Goal: Task Accomplishment & Management: Manage account settings

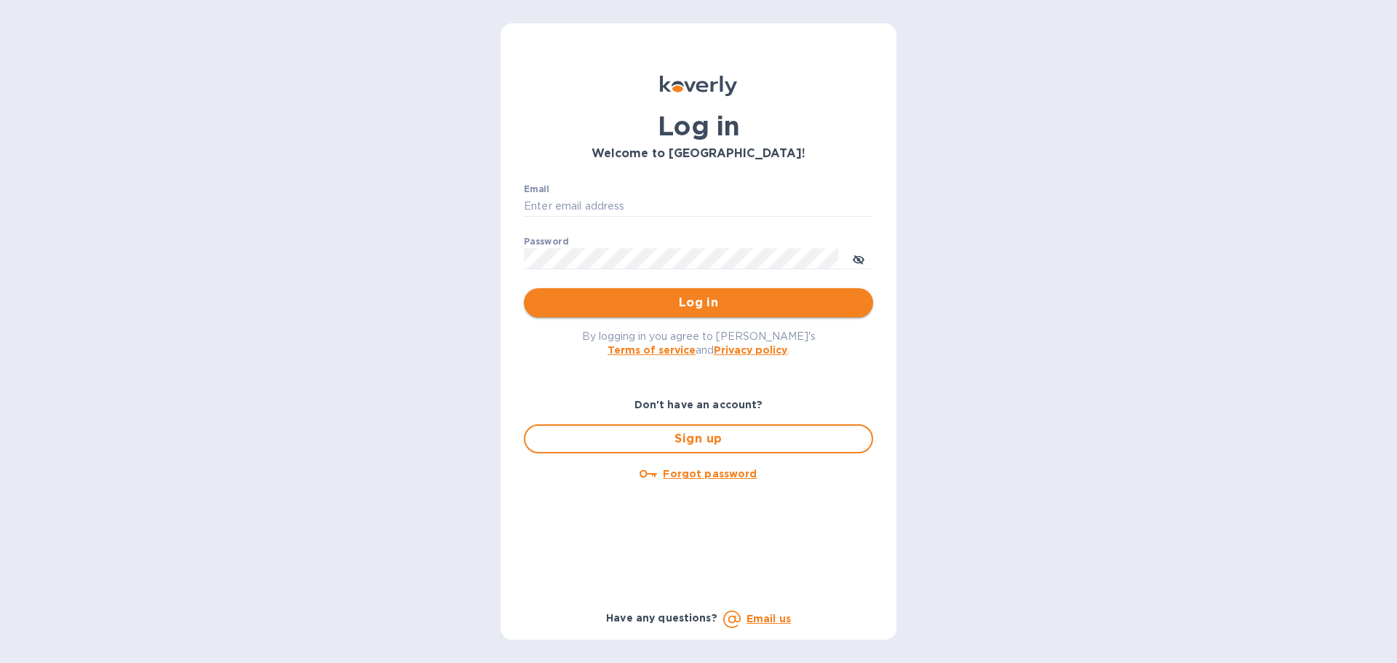
type input "[EMAIL_ADDRESS][DOMAIN_NAME]"
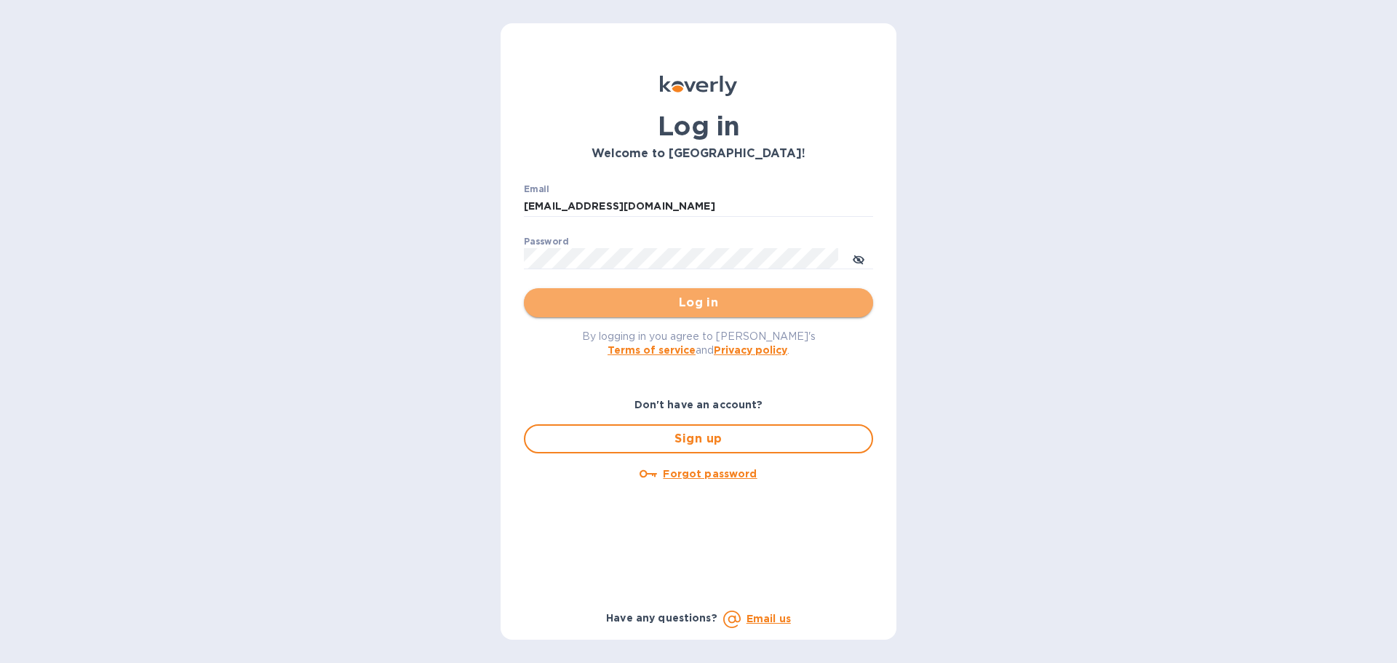
click at [701, 301] on span "Log in" at bounding box center [698, 302] width 326 height 17
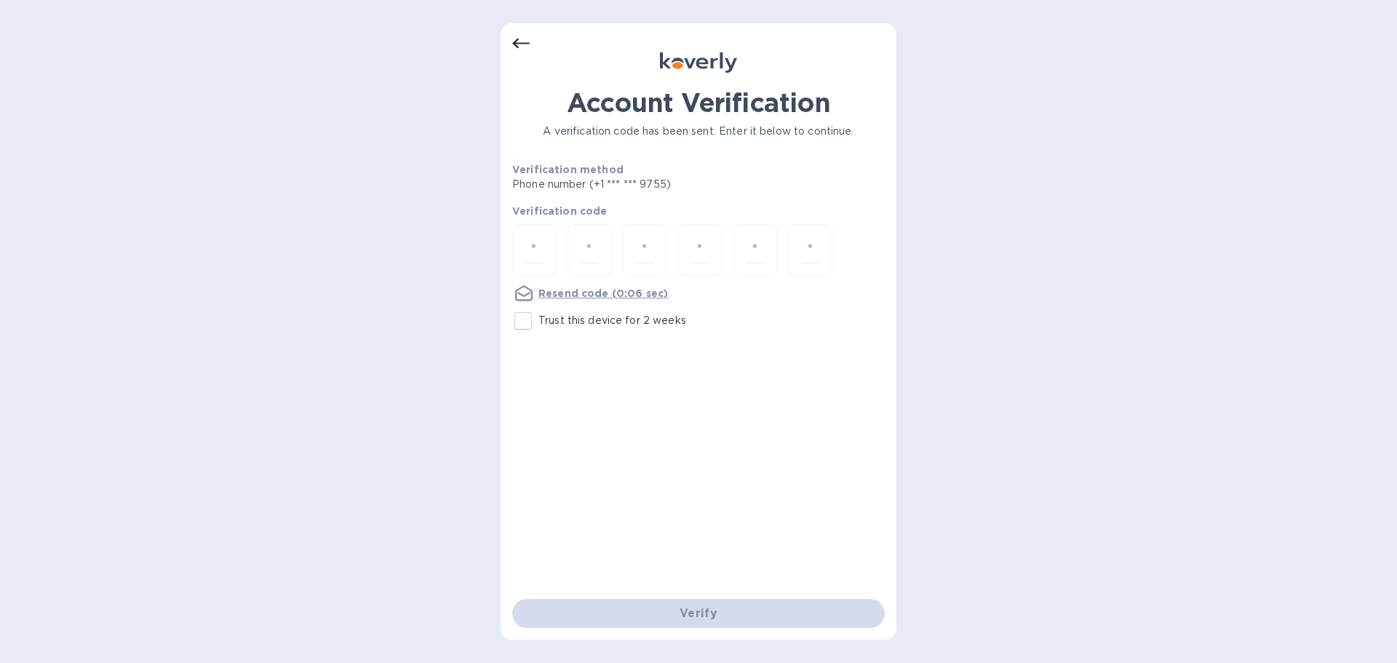
click at [526, 316] on input "Trust this device for 2 weeks" at bounding box center [523, 321] width 31 height 31
checkbox input "true"
drag, startPoint x: 550, startPoint y: 255, endPoint x: 540, endPoint y: 237, distance: 20.2
paste input "9"
type input "9"
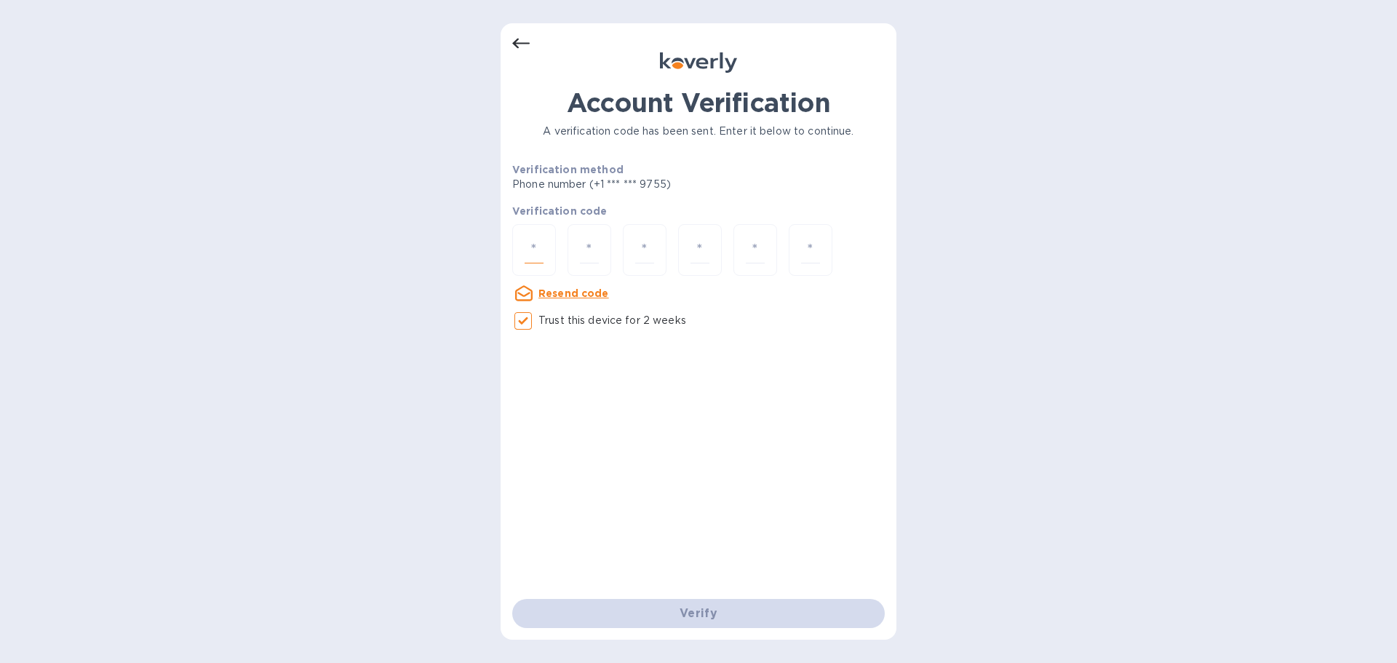
type input "5"
type input "4"
type input "9"
type input "0"
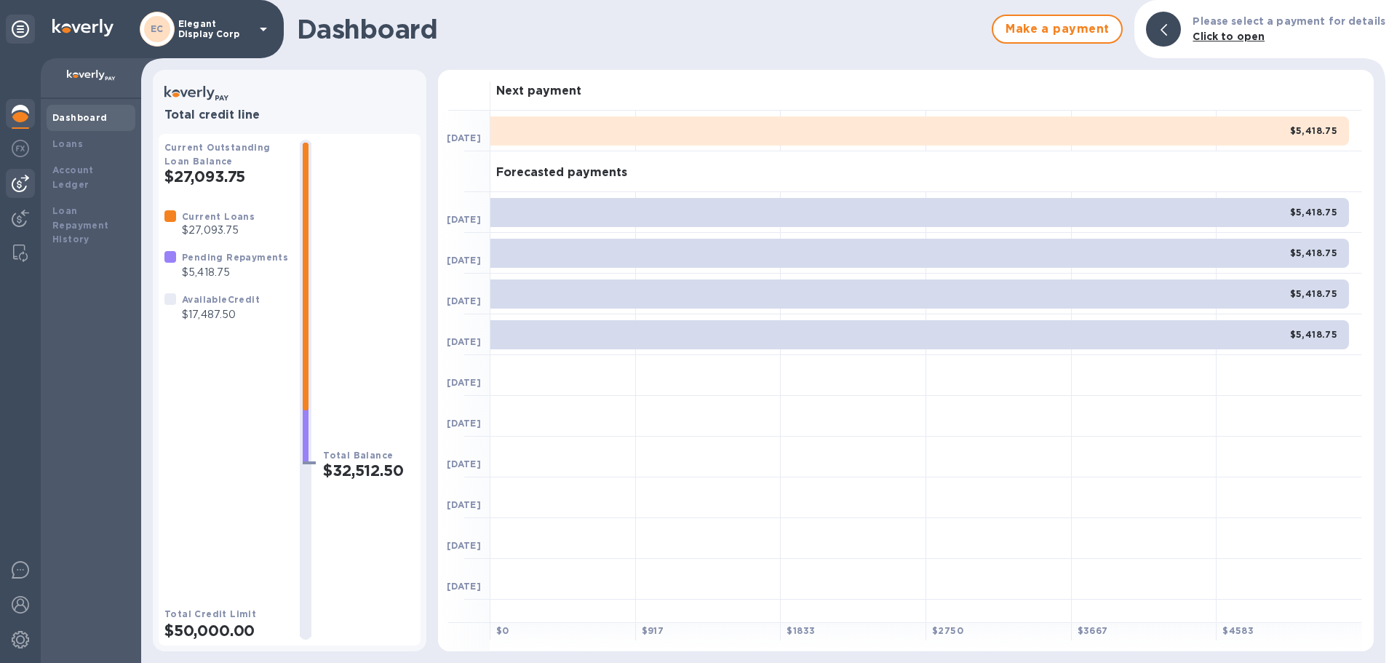
click at [25, 176] on img at bounding box center [20, 183] width 17 height 17
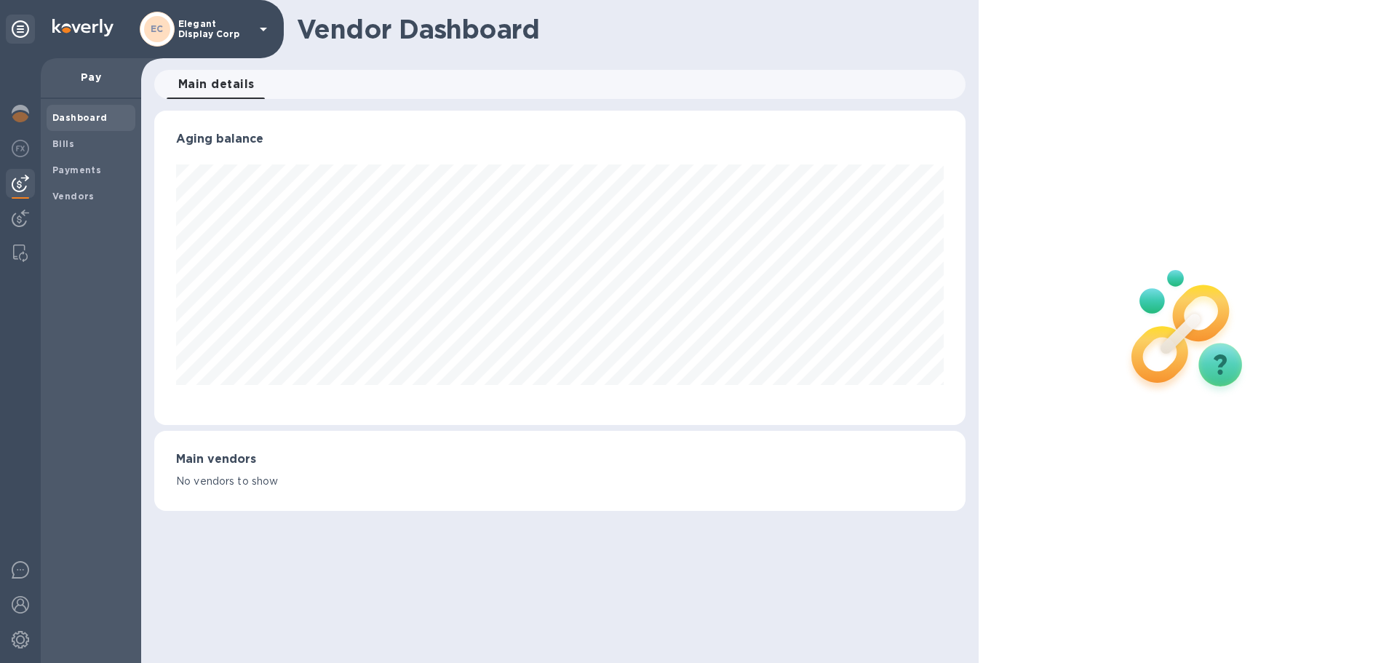
scroll to position [314, 810]
click at [79, 143] on span "Bills" at bounding box center [90, 144] width 77 height 15
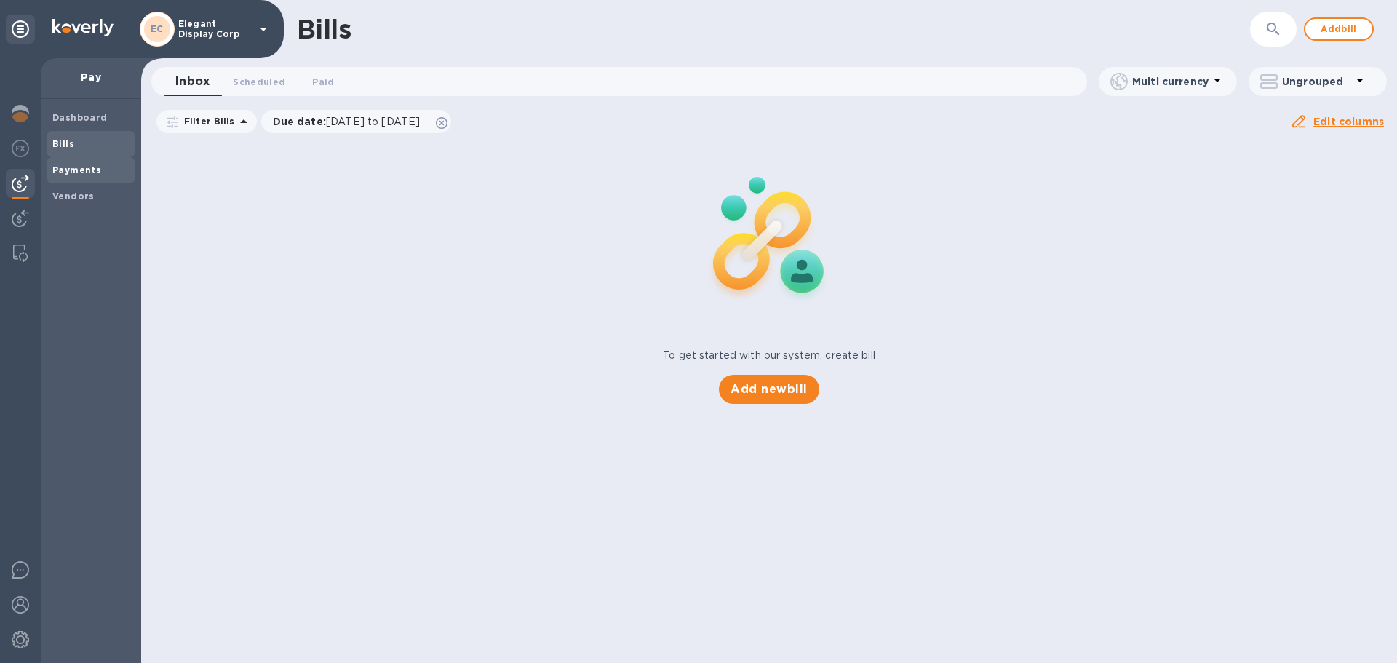
click at [76, 166] on b "Payments" at bounding box center [76, 169] width 49 height 11
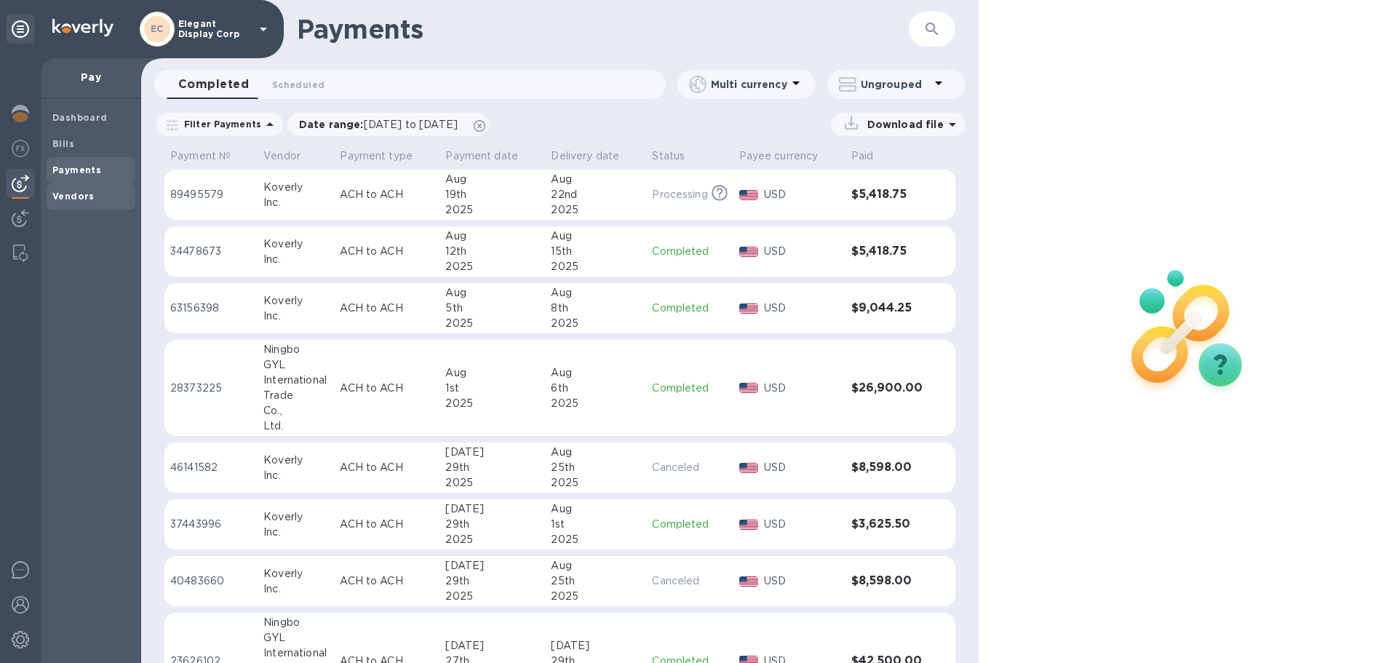
click at [74, 194] on b "Vendors" at bounding box center [73, 196] width 42 height 11
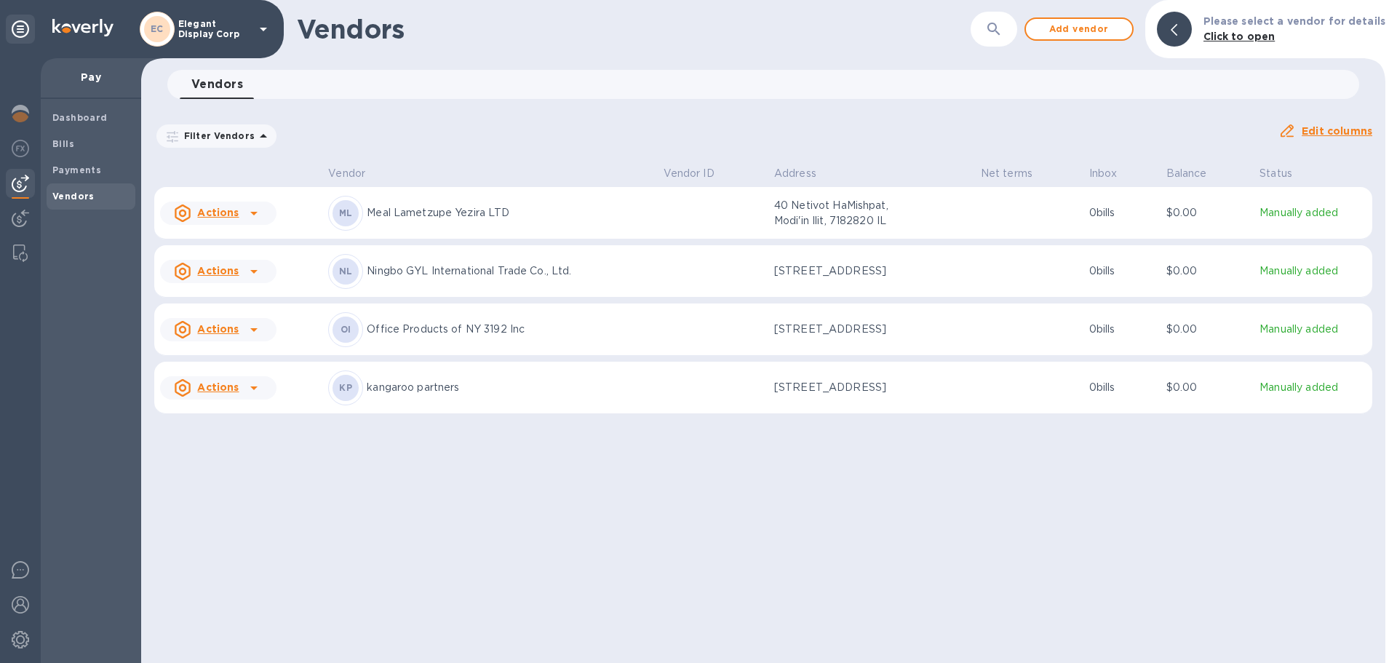
click at [506, 274] on p "Ningbo GYL International Trade Co., Ltd." at bounding box center [509, 270] width 284 height 15
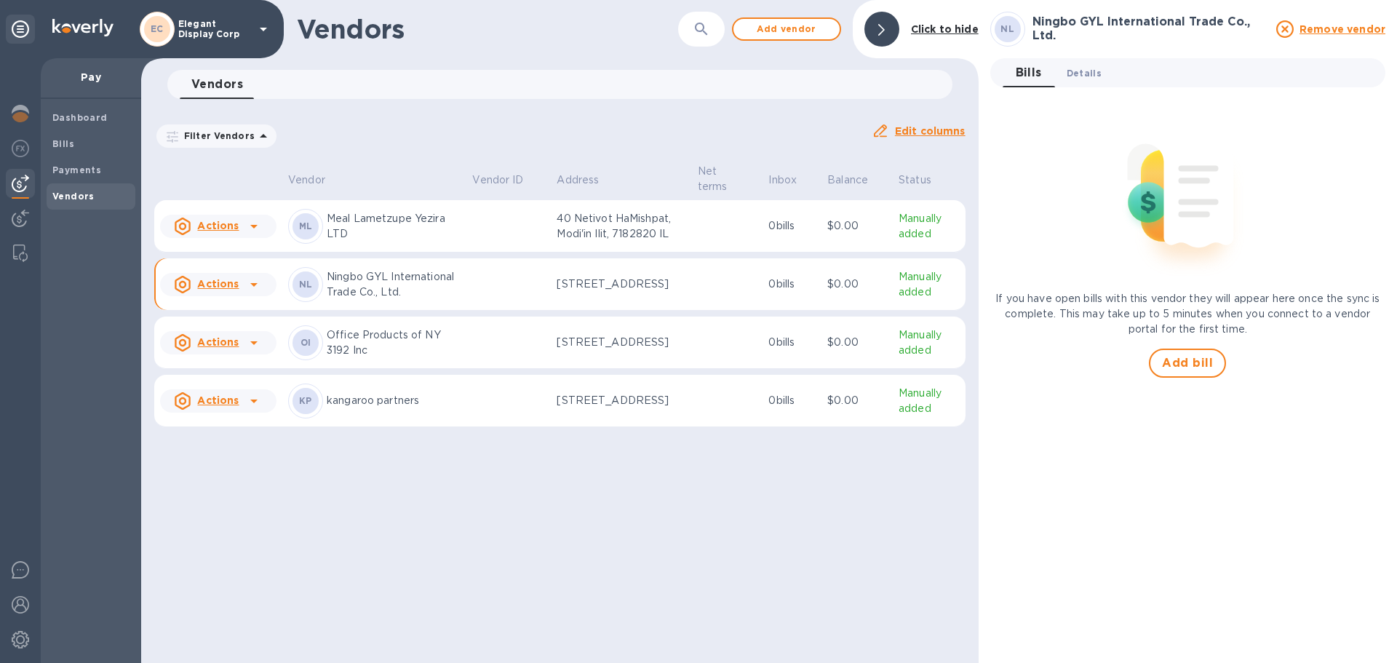
click at [1077, 73] on span "Details 0" at bounding box center [1083, 72] width 35 height 15
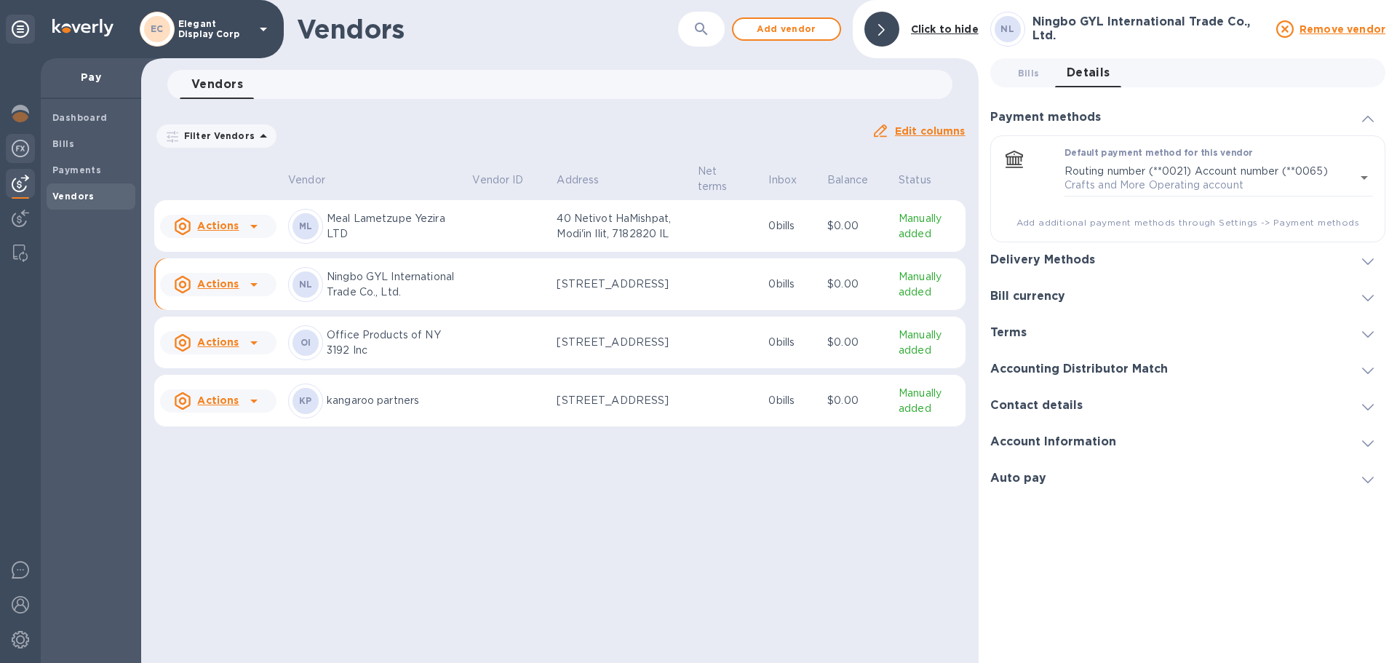
click at [15, 146] on img at bounding box center [20, 148] width 17 height 17
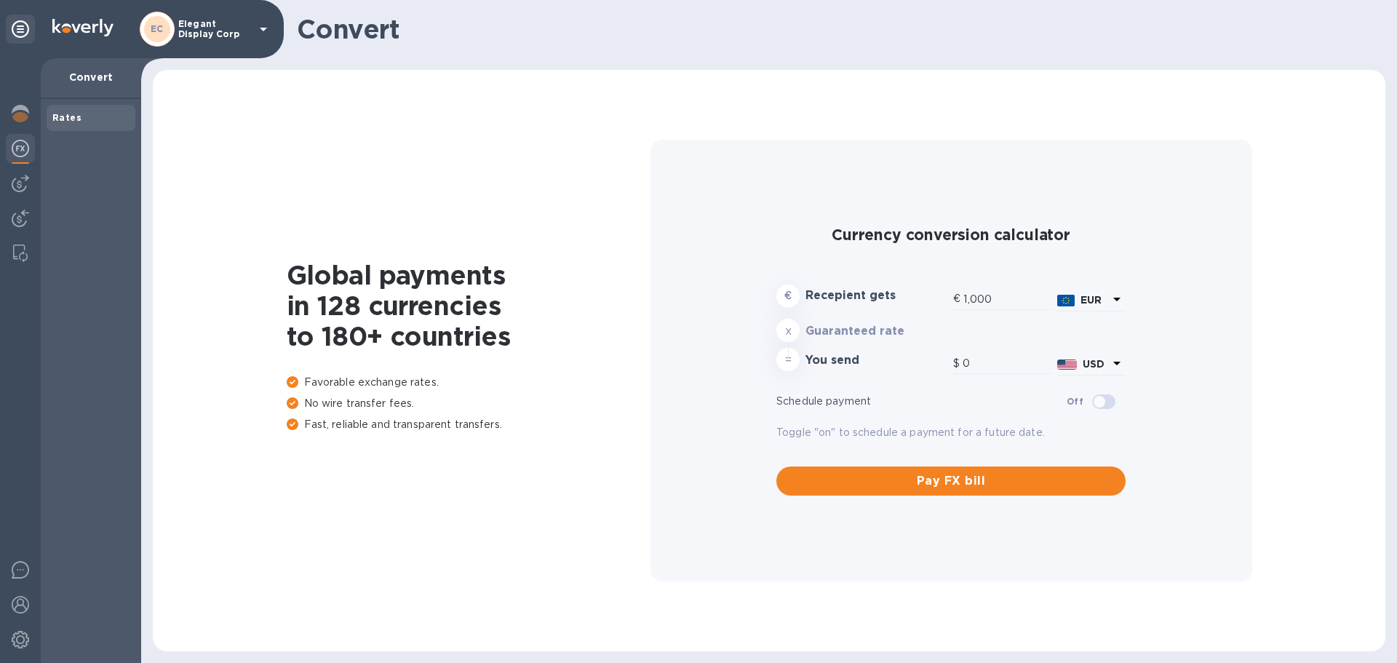
type input "1,174.46"
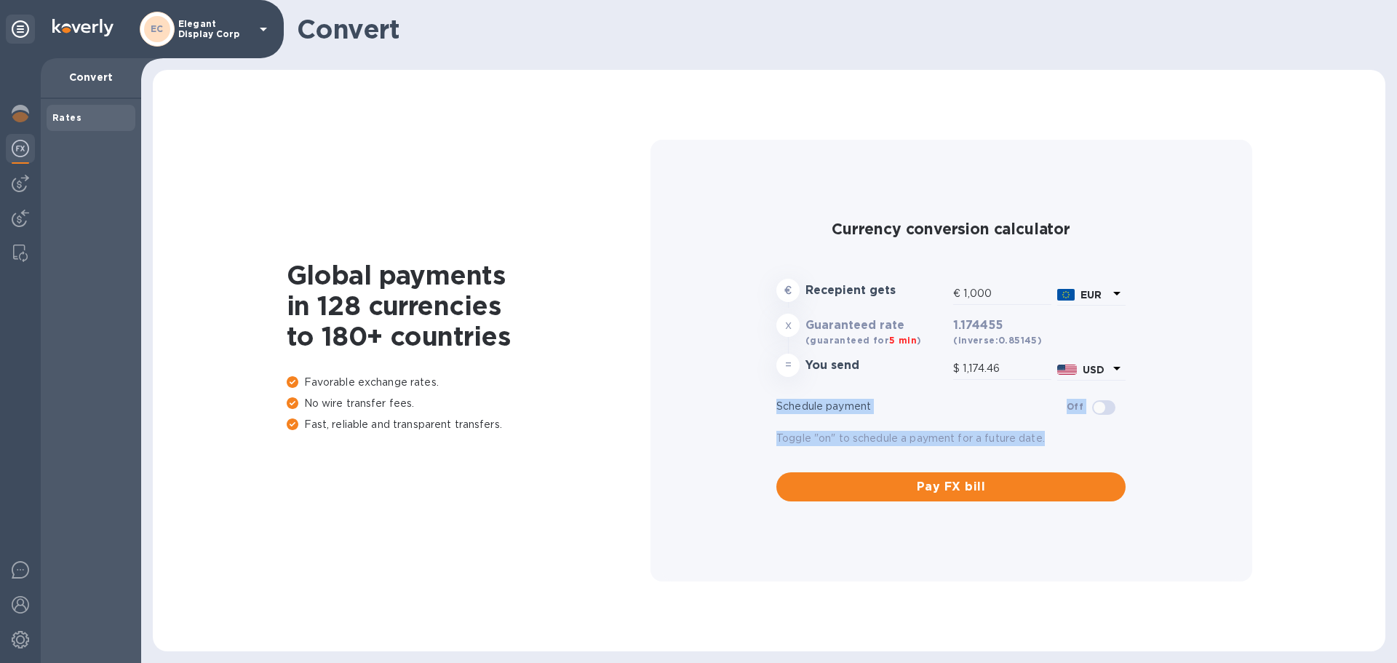
drag, startPoint x: 1052, startPoint y: 449, endPoint x: 708, endPoint y: 418, distance: 345.5
click at [708, 418] on div "Currency conversion calculator € Recepient gets € 1,000 EUR x Guaranteed rate (…" at bounding box center [951, 361] width 578 height 442
click at [874, 452] on div "Pay FX bill" at bounding box center [950, 479] width 361 height 55
click at [1117, 294] on icon at bounding box center [1116, 294] width 7 height 4
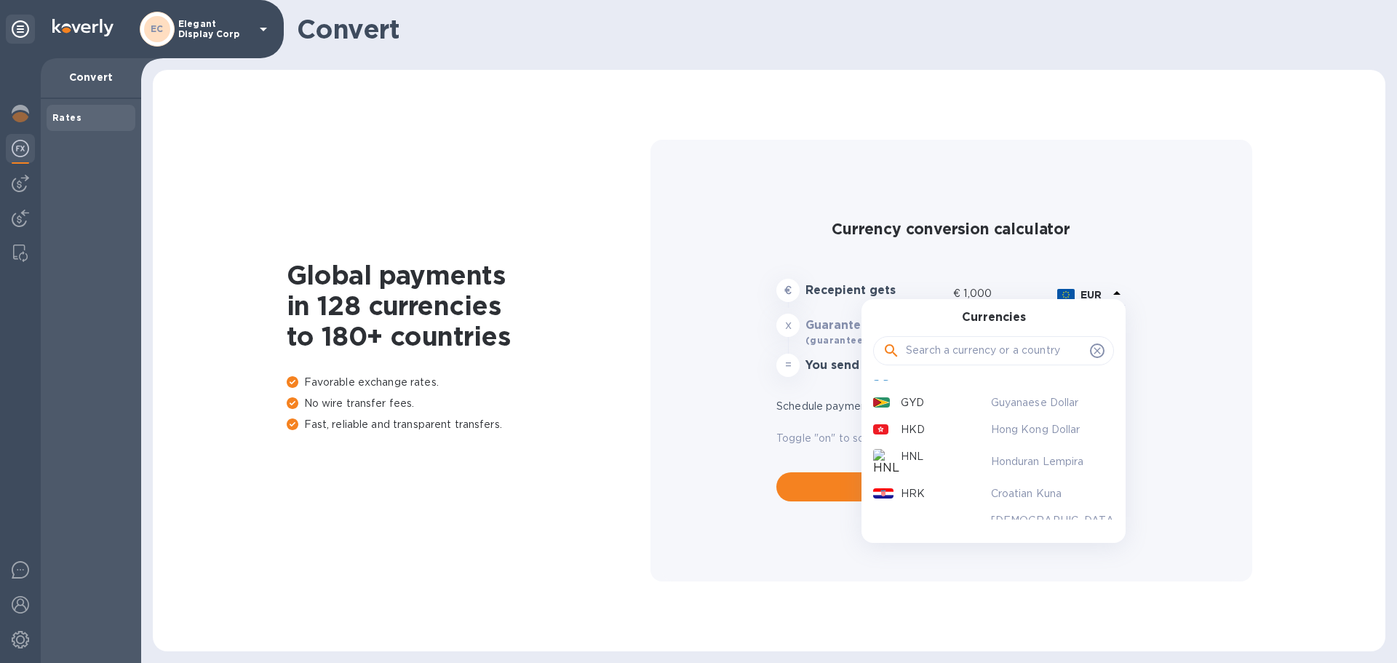
scroll to position [1891, 0]
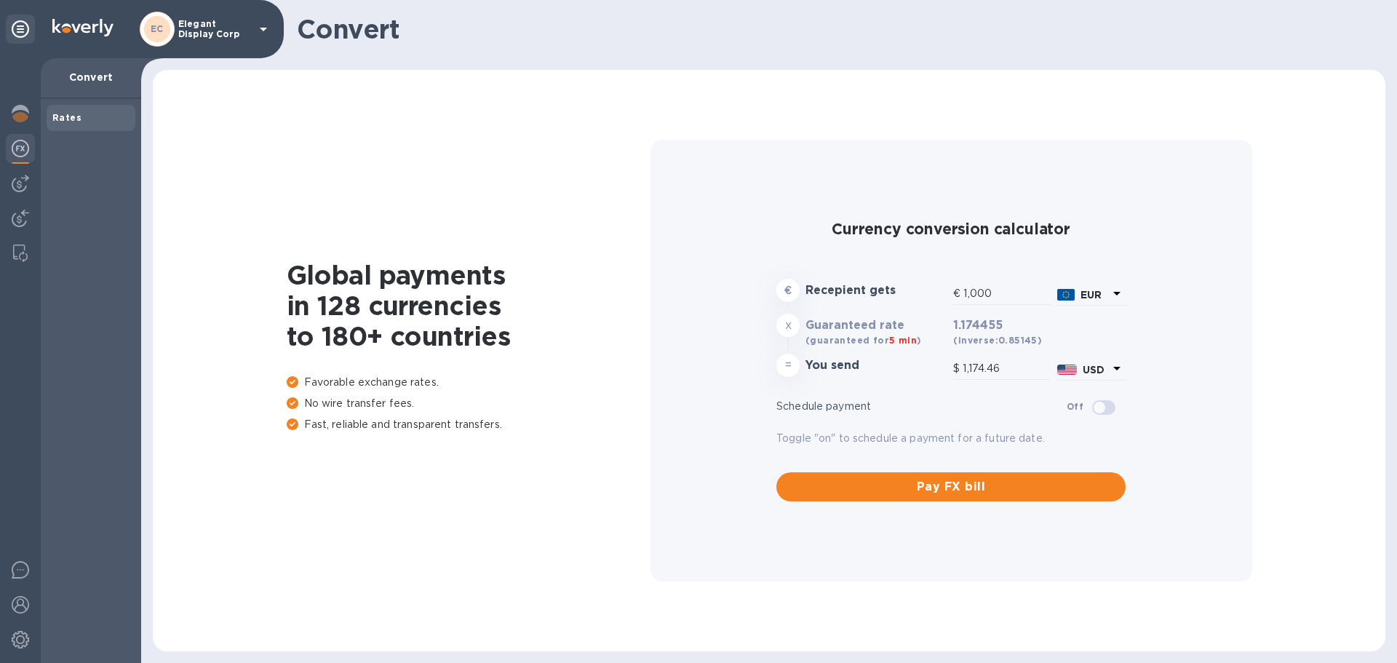
click at [1181, 452] on div "Currency conversion calculator € Recepient gets € 1,000 EUR x Guaranteed rate (…" at bounding box center [951, 361] width 578 height 442
click at [28, 114] on img at bounding box center [20, 113] width 17 height 17
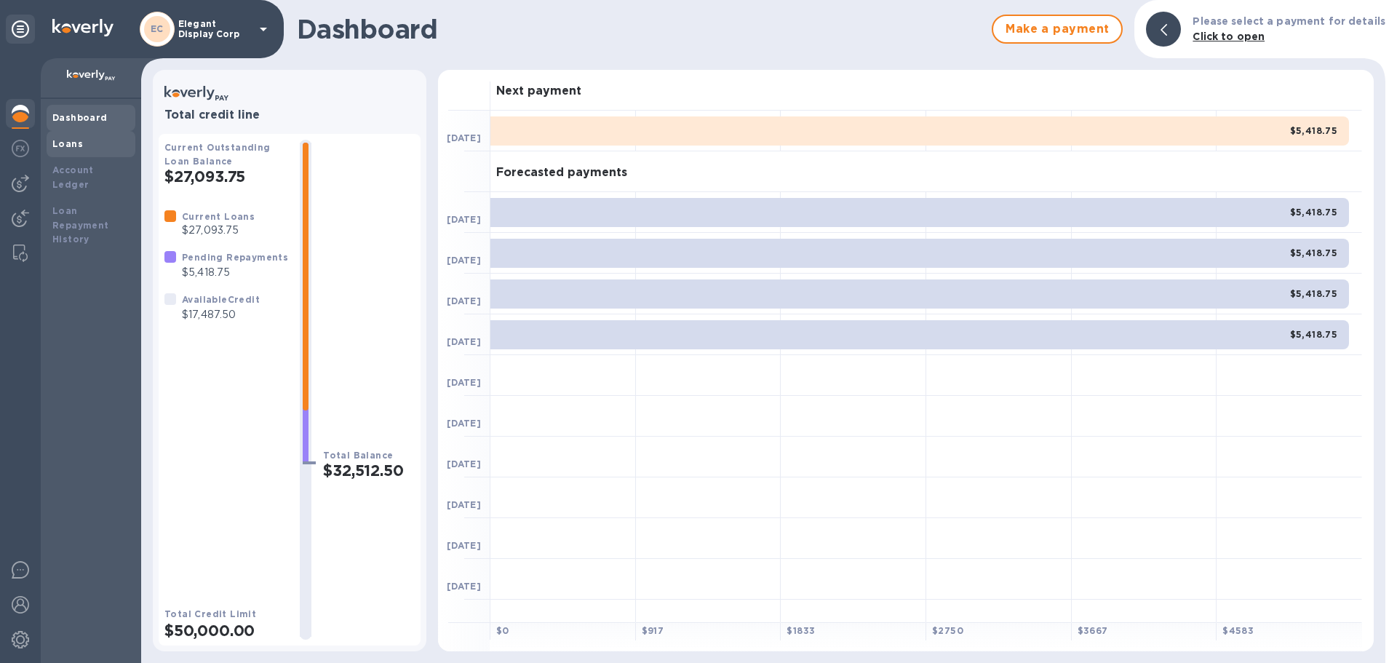
click at [87, 146] on div "Loans" at bounding box center [90, 144] width 77 height 15
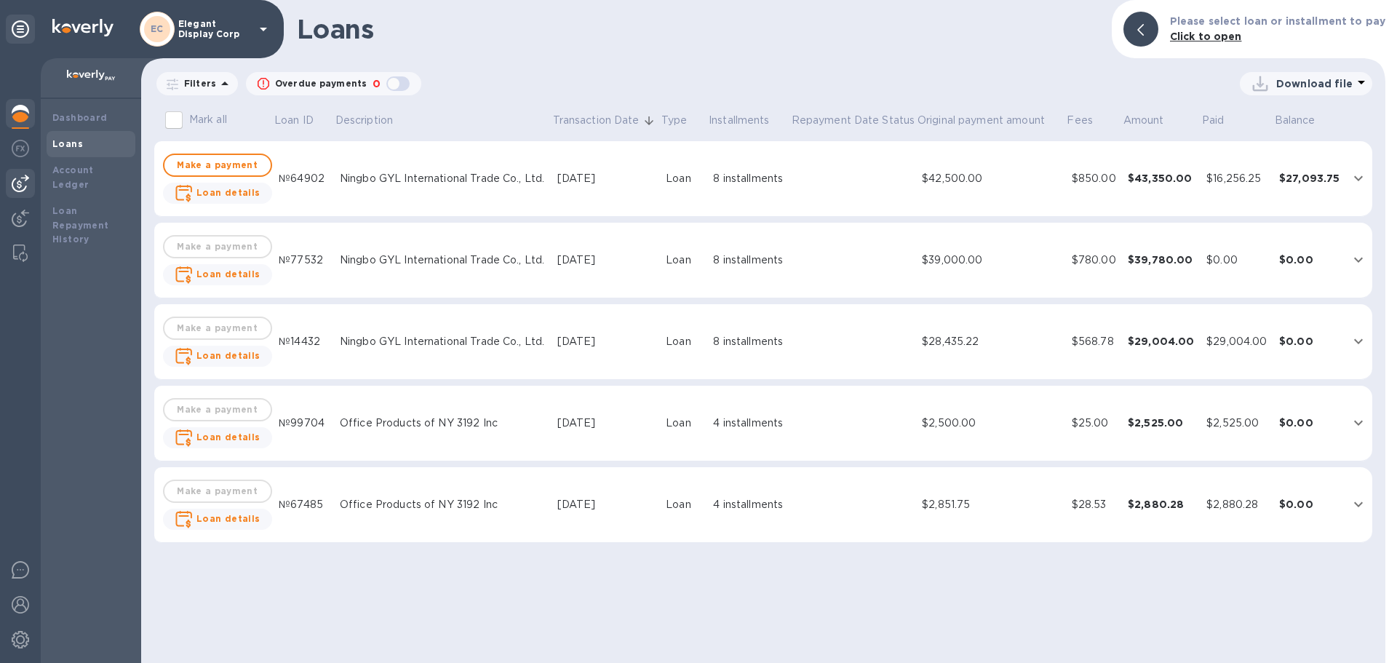
click at [19, 179] on img at bounding box center [20, 183] width 17 height 17
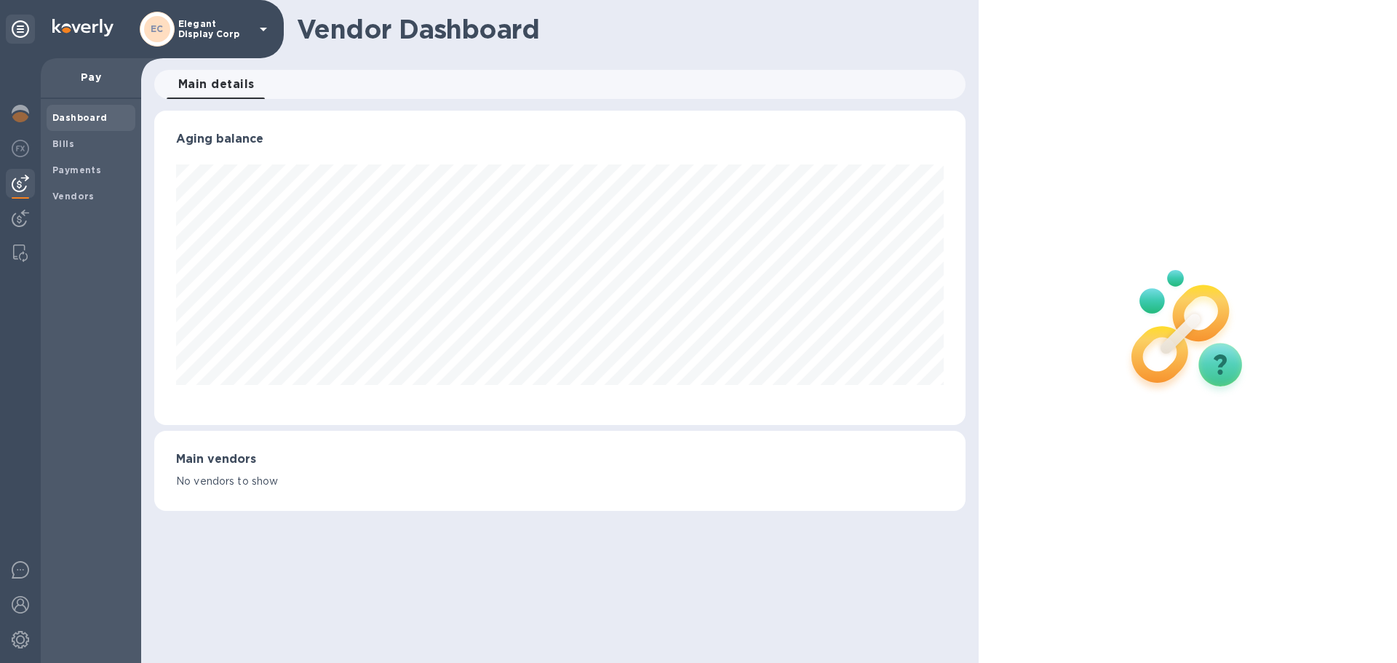
scroll to position [314, 810]
click at [17, 254] on img at bounding box center [20, 252] width 15 height 17
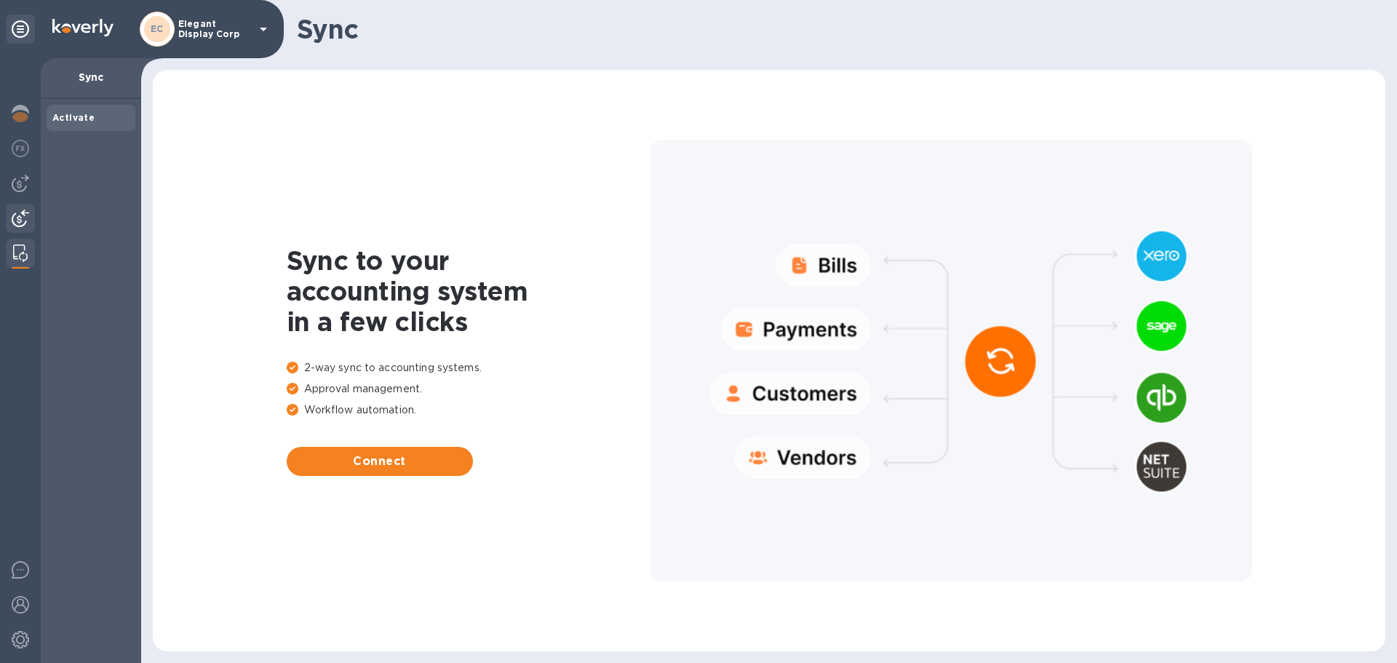
click at [17, 219] on img at bounding box center [20, 217] width 17 height 17
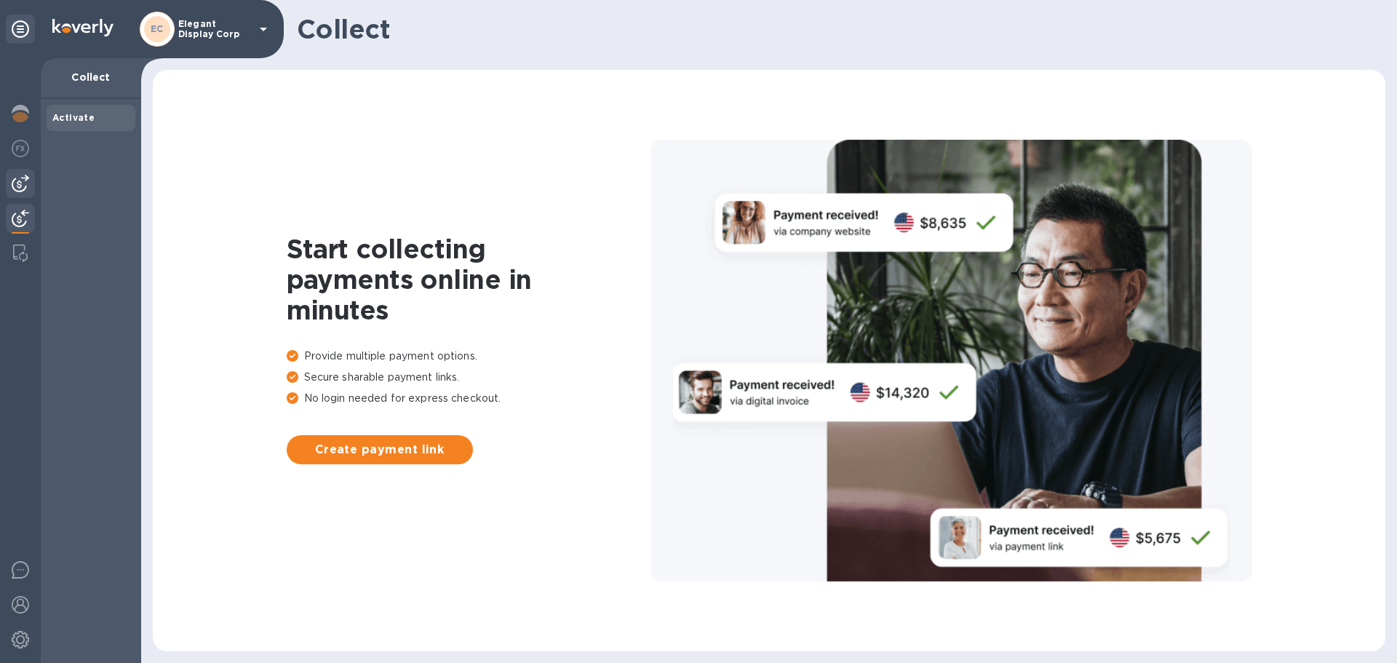
click at [14, 183] on img at bounding box center [20, 183] width 17 height 17
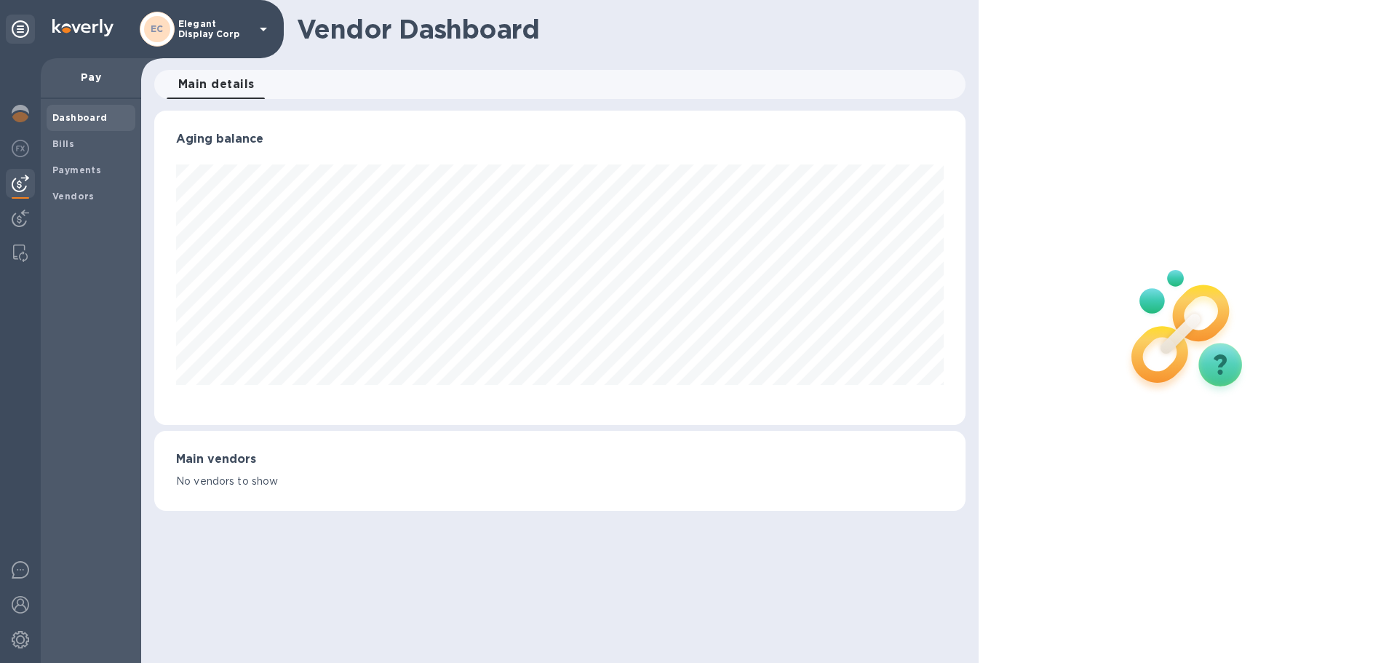
scroll to position [314, 810]
click at [84, 142] on span "Bills" at bounding box center [90, 144] width 77 height 15
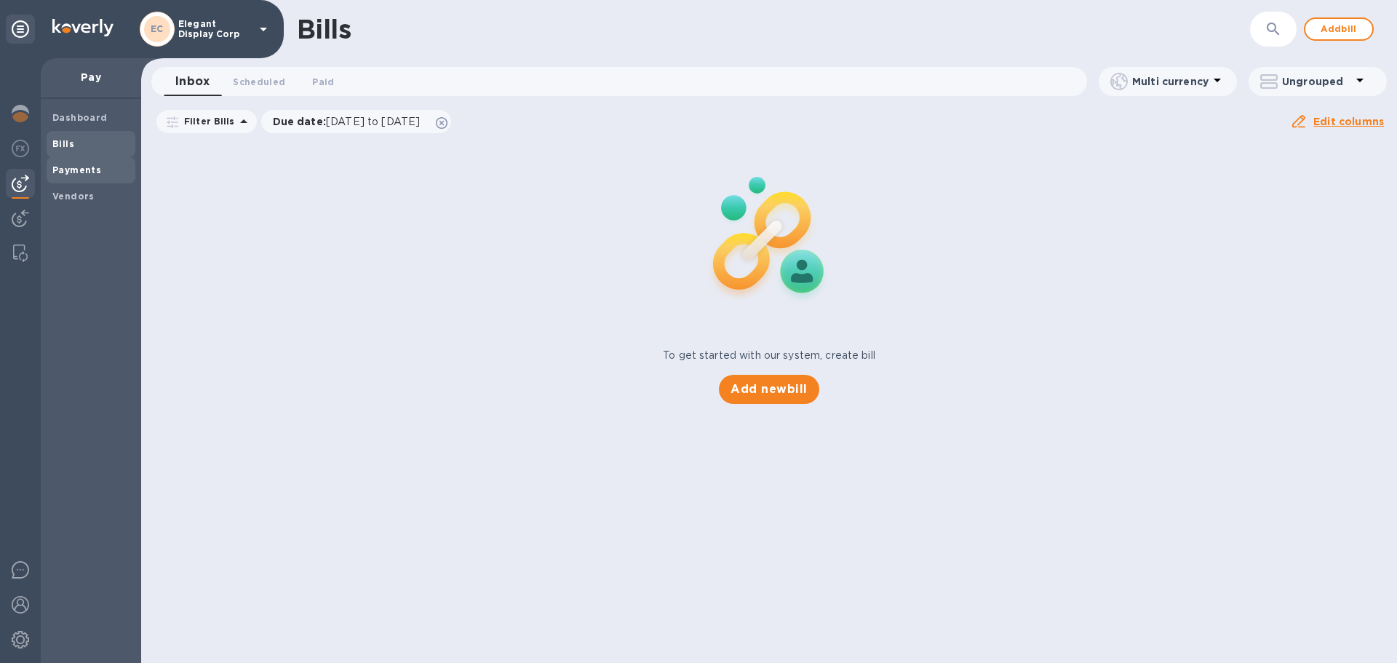
click at [81, 175] on b "Payments" at bounding box center [76, 169] width 49 height 11
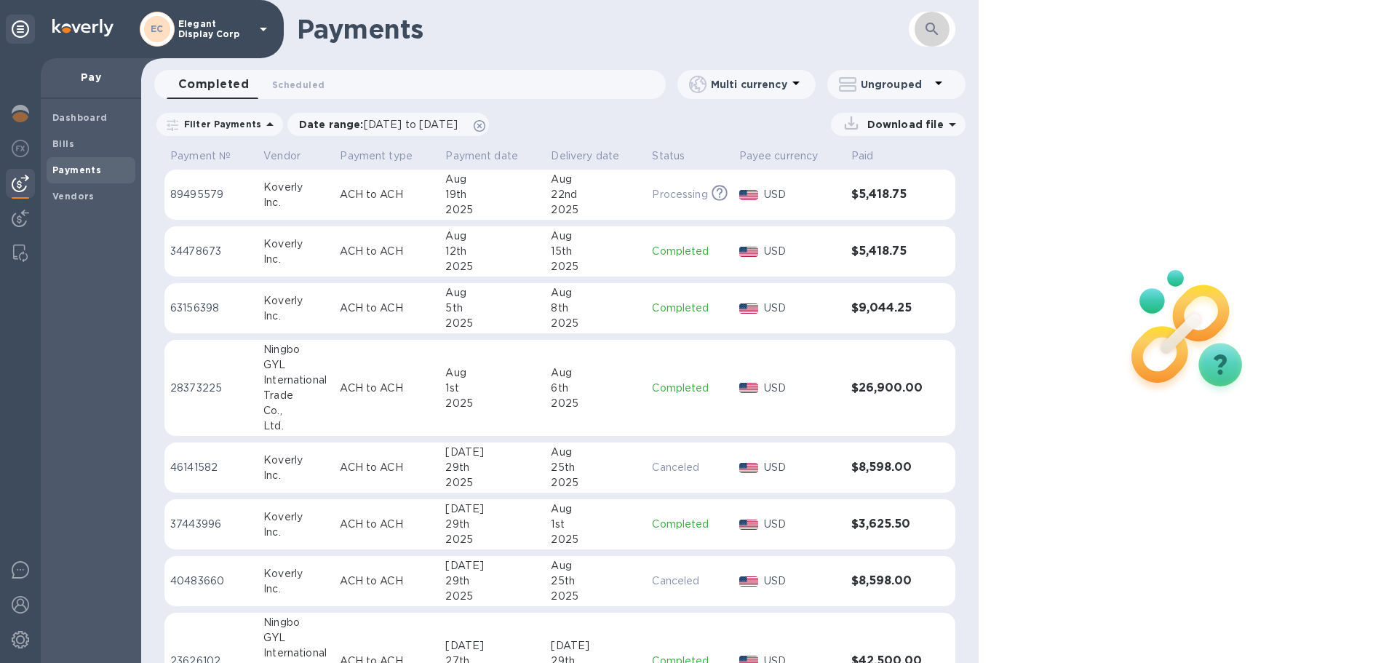
click at [925, 24] on icon "button" at bounding box center [931, 28] width 17 height 17
click at [76, 146] on span "Bills" at bounding box center [90, 144] width 77 height 15
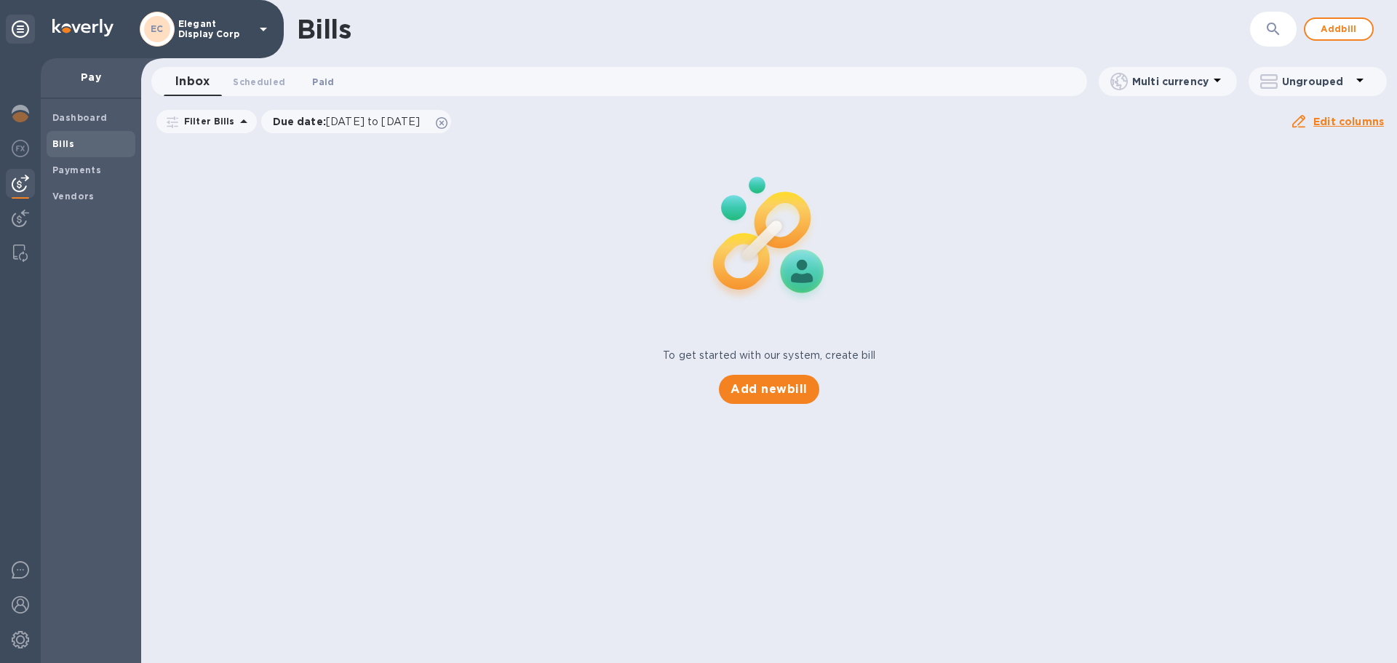
click at [324, 78] on span "Paid 0" at bounding box center [323, 81] width 22 height 15
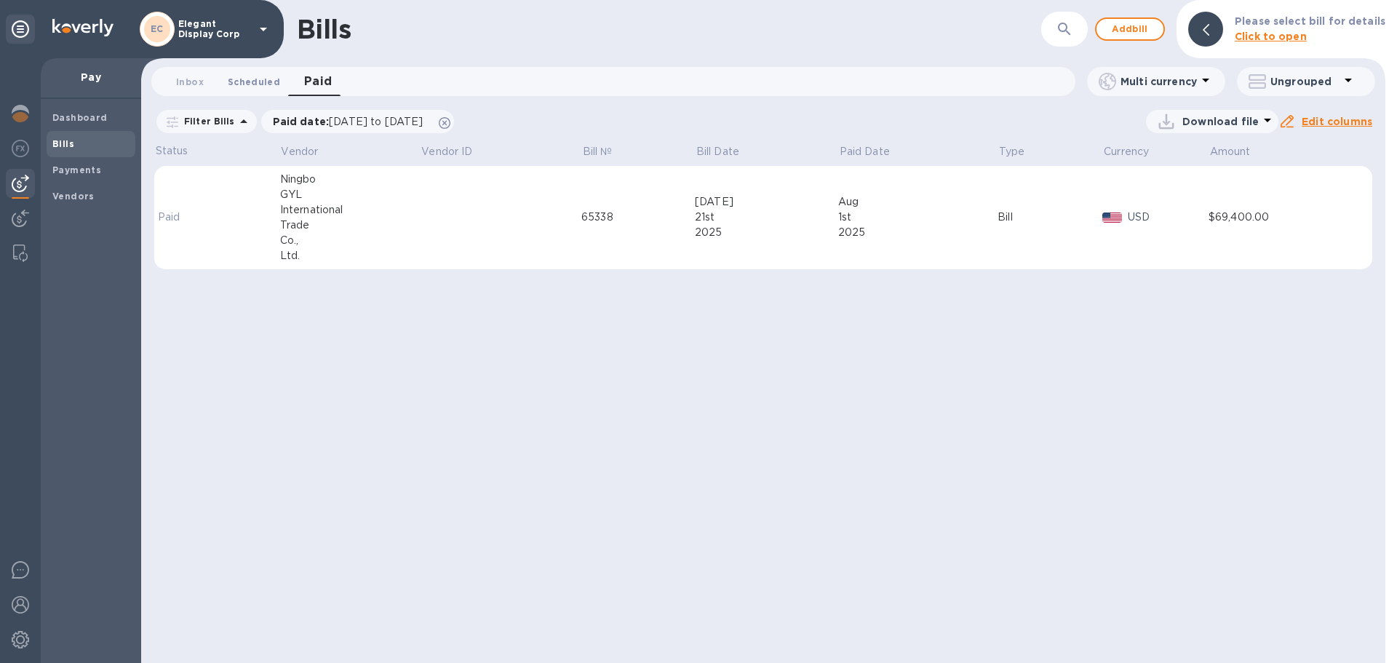
click at [273, 79] on span "Scheduled 0" at bounding box center [254, 81] width 52 height 15
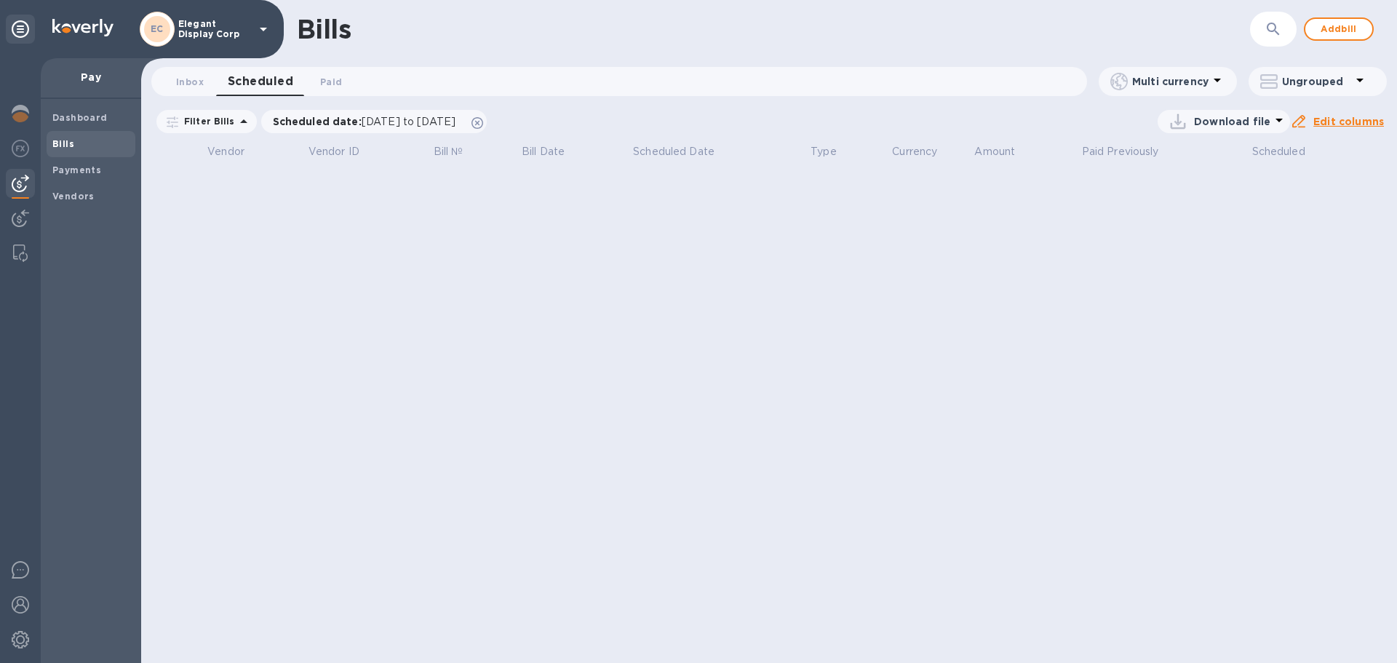
click at [235, 124] on icon at bounding box center [243, 121] width 17 height 17
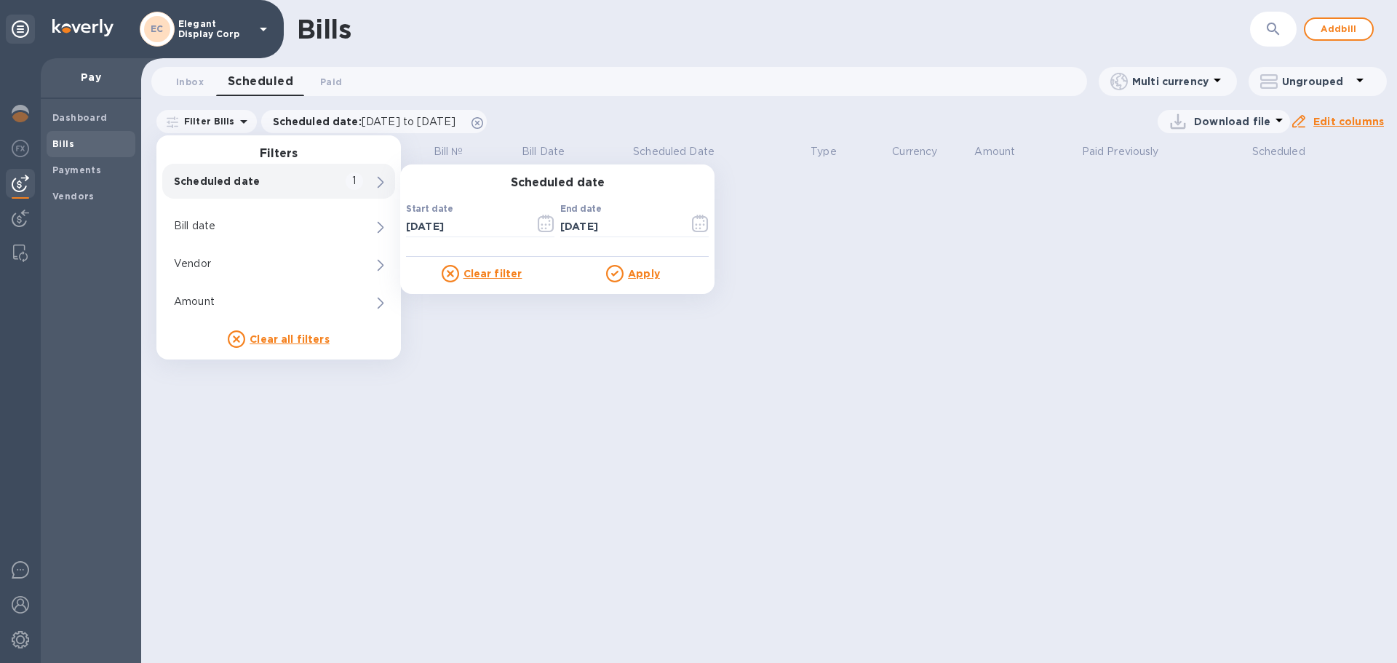
click at [543, 282] on div "Clear filter" at bounding box center [481, 273] width 151 height 17
click at [534, 351] on div "Bills ​ Add bill Inbox 0 Scheduled 0 Paid 0 Multi currency Ungrouped Filter Bil…" at bounding box center [769, 331] width 1256 height 663
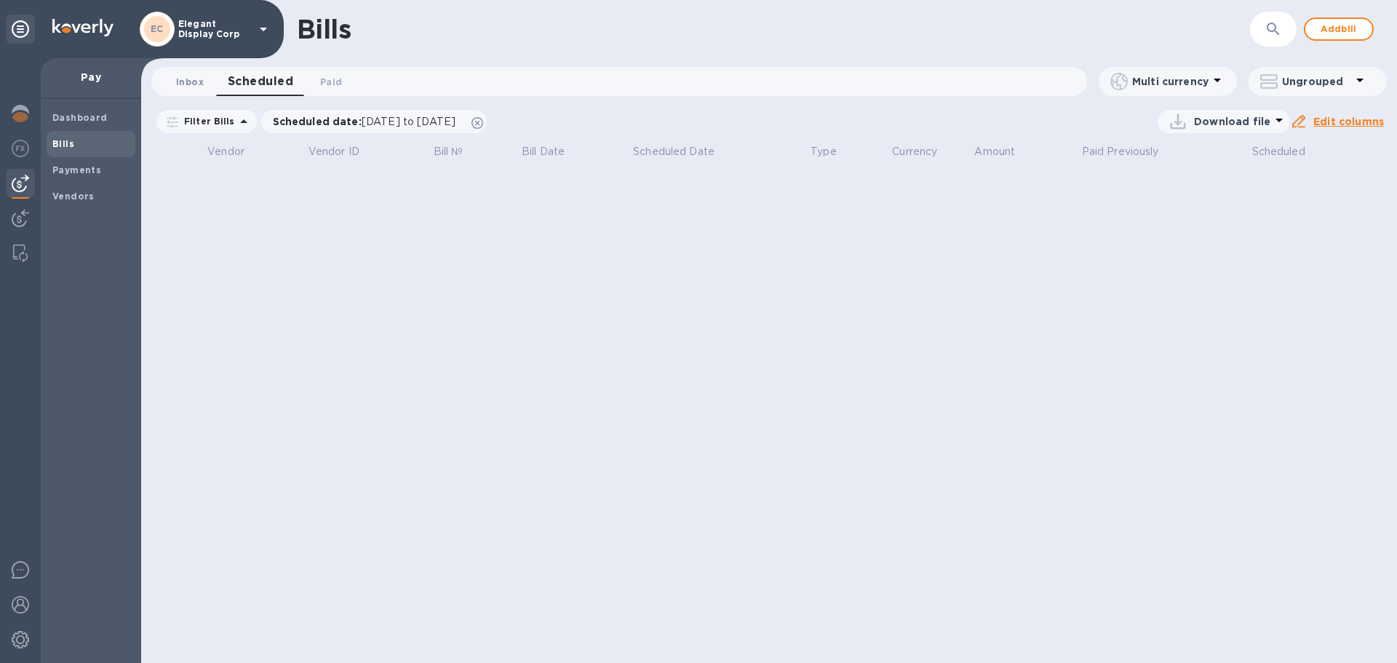
click at [200, 75] on span "Inbox 0" at bounding box center [190, 81] width 28 height 15
